Goal: Task Accomplishment & Management: Use online tool/utility

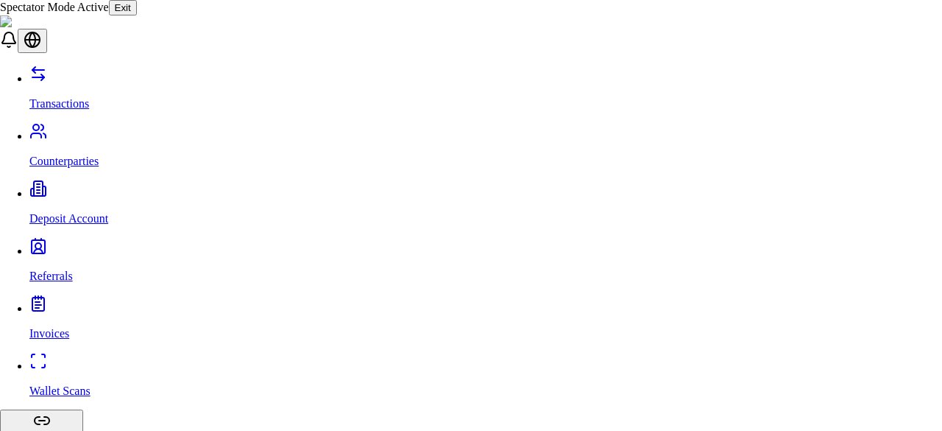
scroll to position [74, 0]
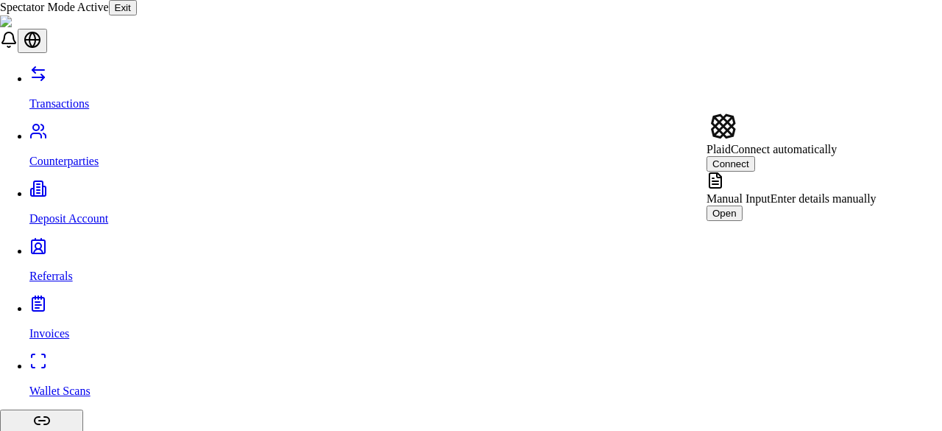
click at [813, 192] on span "Enter details manually" at bounding box center [824, 198] width 106 height 13
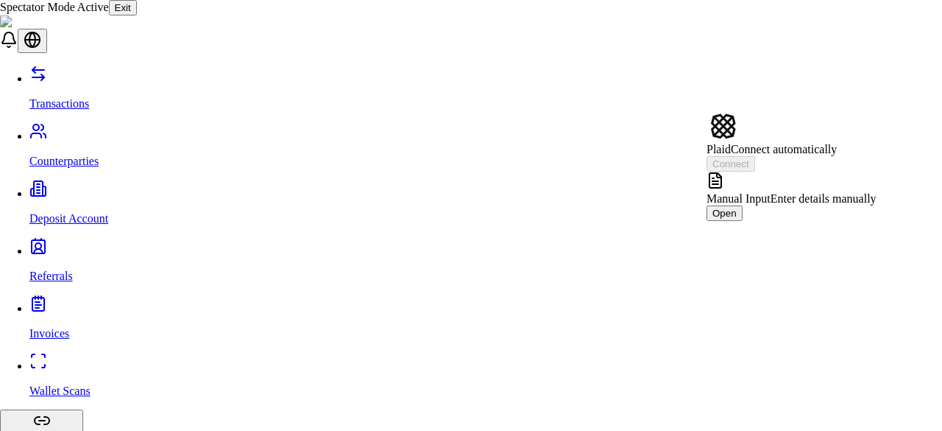
click at [844, 183] on div "Manual Input Enter details manually" at bounding box center [792, 188] width 170 height 34
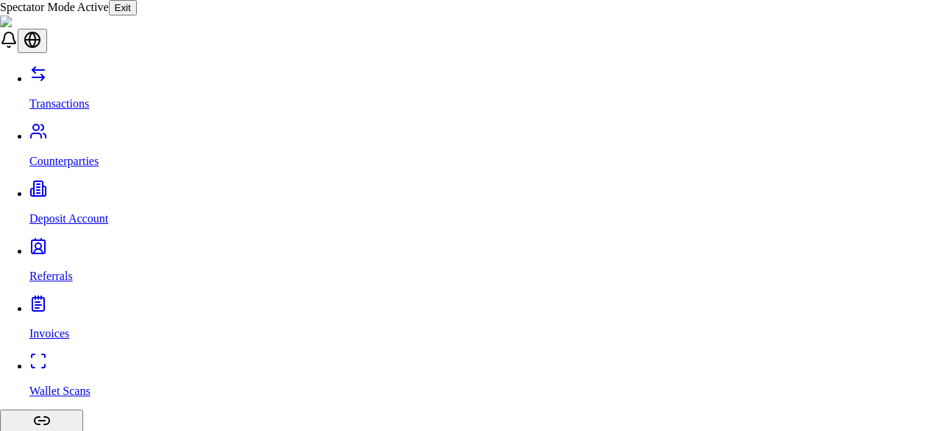
scroll to position [1001, 0]
